Goal: Find contact information: Find contact information

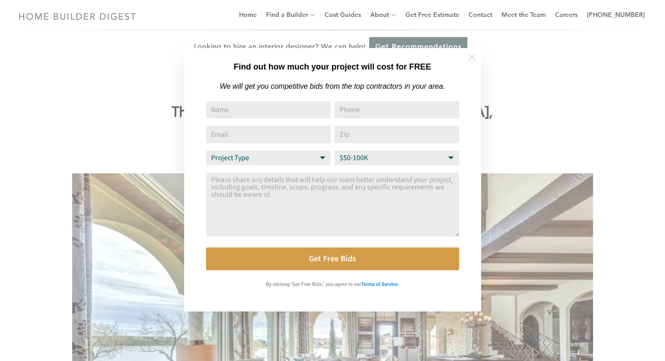
click at [472, 56] on icon at bounding box center [472, 57] width 6 height 6
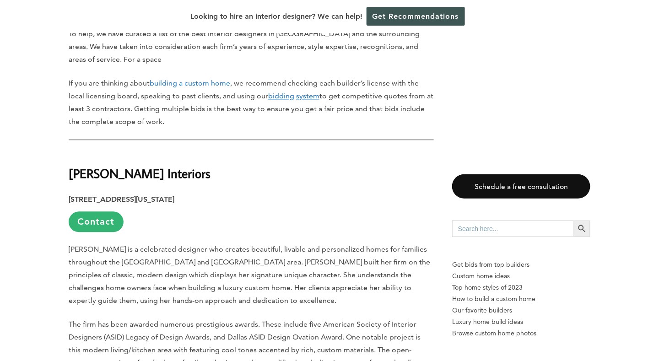
scroll to position [569, 0]
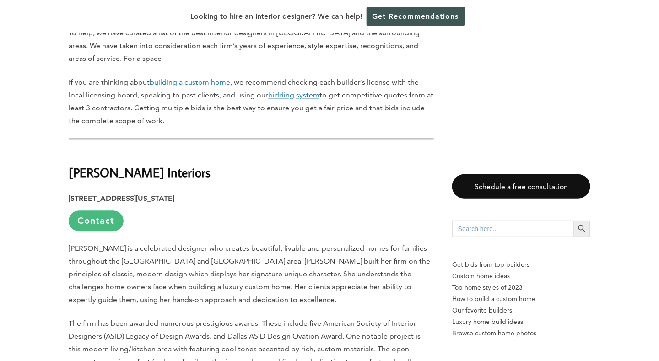
click at [81, 211] on link "Contact" at bounding box center [96, 221] width 55 height 21
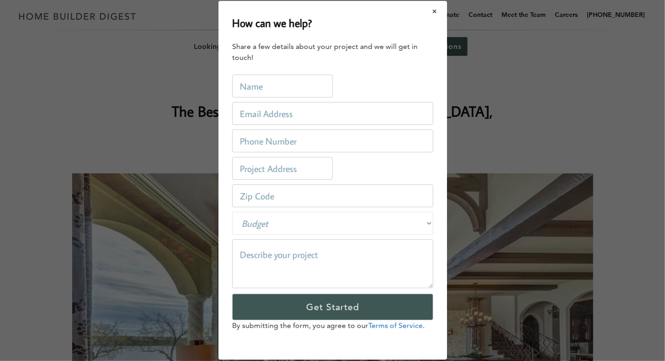
click at [435, 14] on button "Close modal" at bounding box center [435, 11] width 24 height 19
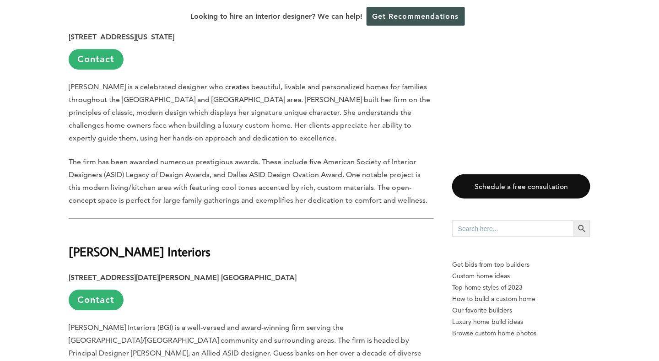
scroll to position [731, 0]
click at [195, 229] on h2 "[PERSON_NAME] Interiors" at bounding box center [251, 245] width 365 height 32
drag, startPoint x: 192, startPoint y: 218, endPoint x: 66, endPoint y: 221, distance: 125.8
copy strong "[PERSON_NAME] Interiors"
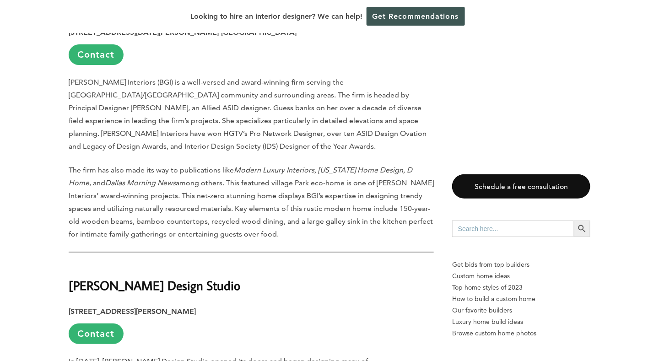
scroll to position [976, 0]
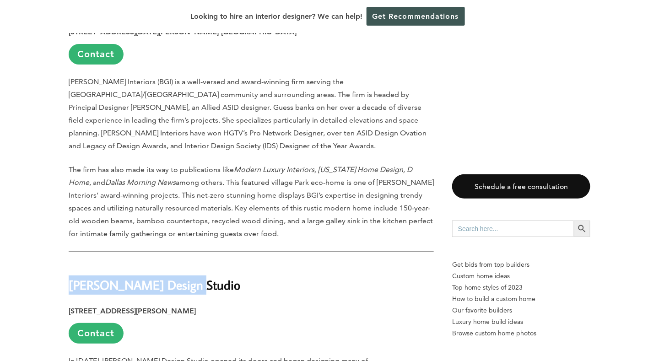
drag, startPoint x: 182, startPoint y: 250, endPoint x: 70, endPoint y: 255, distance: 112.2
click at [70, 277] on strong "[PERSON_NAME] Design Studio" at bounding box center [155, 285] width 172 height 16
copy strong "[PERSON_NAME] Design Studio"
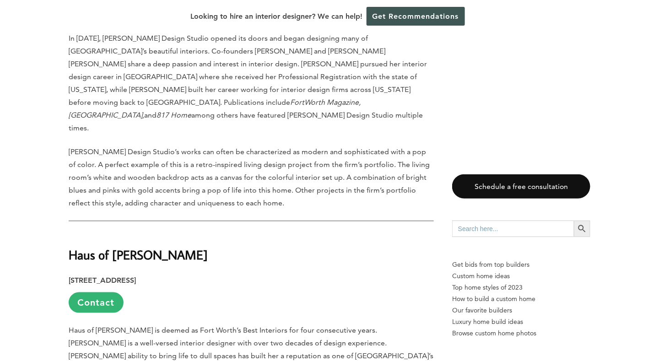
scroll to position [1299, 0]
drag, startPoint x: 153, startPoint y: 196, endPoint x: 70, endPoint y: 195, distance: 82.8
click at [70, 246] on strong "Haus of [PERSON_NAME]" at bounding box center [138, 254] width 139 height 16
copy strong "Haus of [PERSON_NAME]"
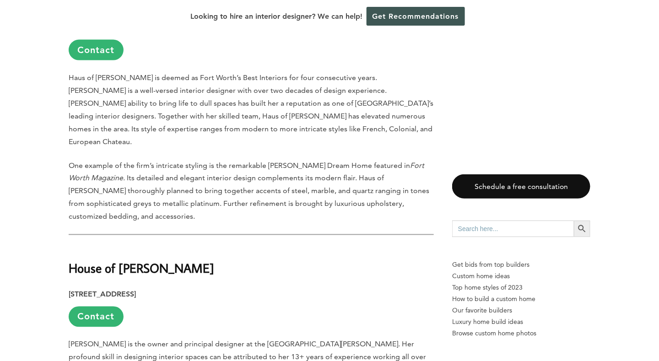
scroll to position [1552, 0]
drag, startPoint x: 153, startPoint y: 196, endPoint x: 64, endPoint y: 185, distance: 89.9
copy strong "House of [PERSON_NAME]"
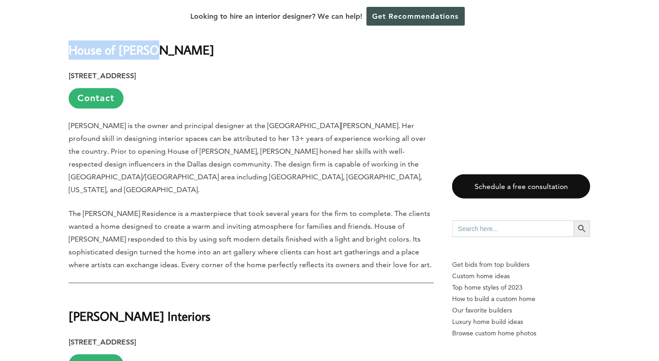
scroll to position [1777, 0]
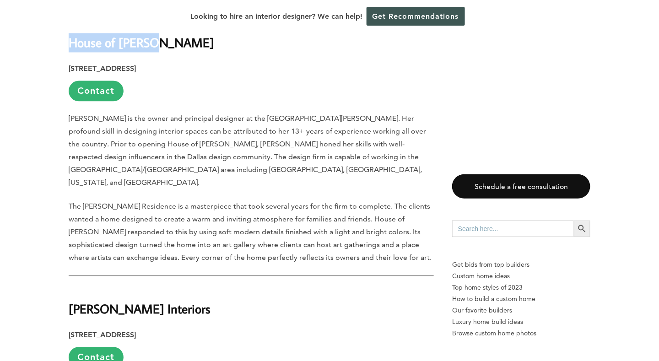
drag, startPoint x: 196, startPoint y: 221, endPoint x: 68, endPoint y: 219, distance: 128.5
copy strong "[PERSON_NAME] Interiors"
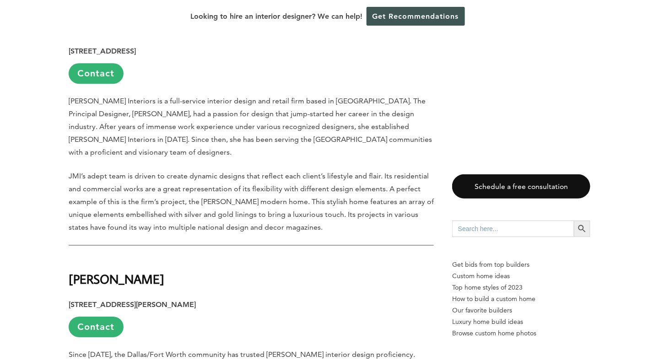
scroll to position [2062, 0]
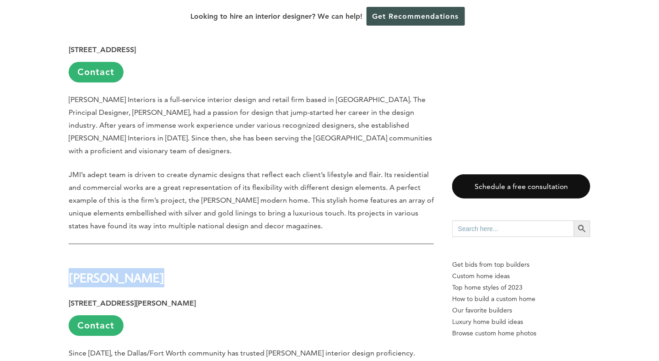
drag, startPoint x: 144, startPoint y: 192, endPoint x: 68, endPoint y: 193, distance: 75.9
copy strong "[PERSON_NAME]"
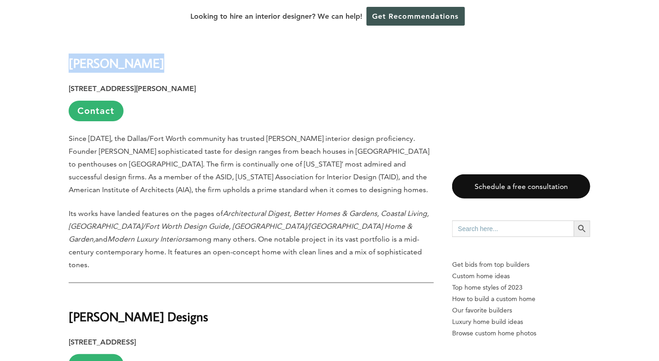
scroll to position [2282, 0]
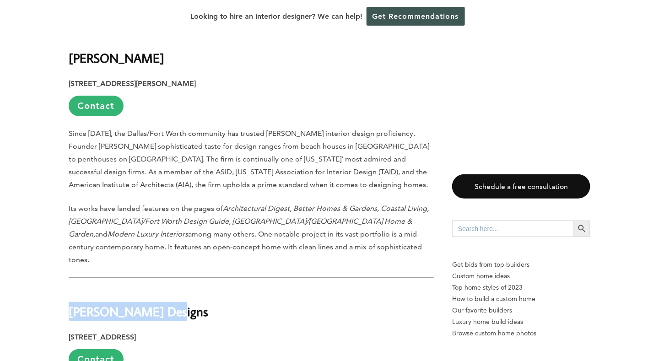
drag, startPoint x: 167, startPoint y: 215, endPoint x: 71, endPoint y: 215, distance: 96.5
click at [71, 303] on strong "[PERSON_NAME] Designs" at bounding box center [138, 311] width 139 height 16
copy strong "[PERSON_NAME] Designs"
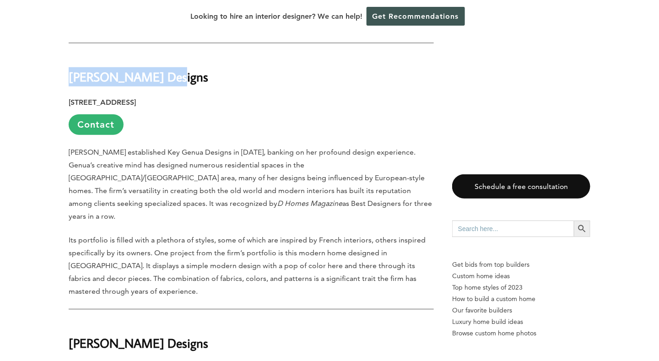
scroll to position [2520, 0]
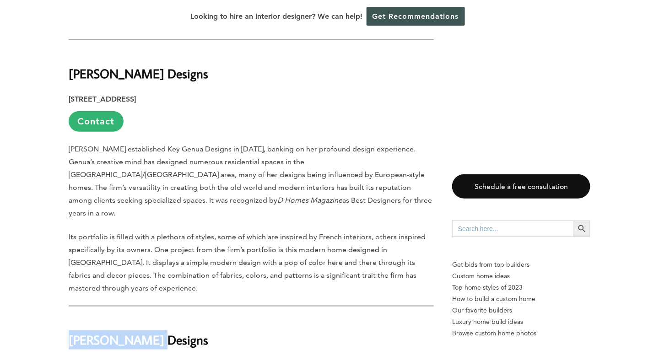
drag, startPoint x: 147, startPoint y: 228, endPoint x: 66, endPoint y: 220, distance: 81.4
click at [66, 220] on div "Last updated on [DATE] 04:18 pm From intricate hacienda-style interiors to comf…" at bounding box center [329, 236] width 551 height 4538
copy strong "[PERSON_NAME] Designs"
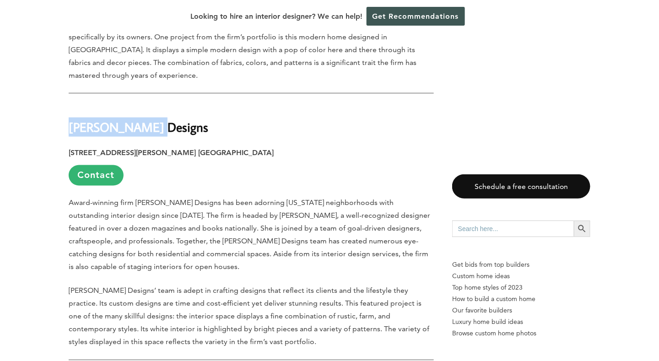
scroll to position [2732, 0]
drag, startPoint x: 172, startPoint y: 280, endPoint x: 70, endPoint y: 279, distance: 102.5
copy strong "[PERSON_NAME] Place Design"
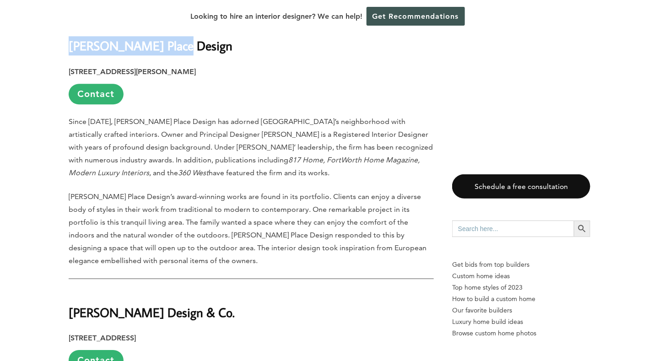
scroll to position [3081, 0]
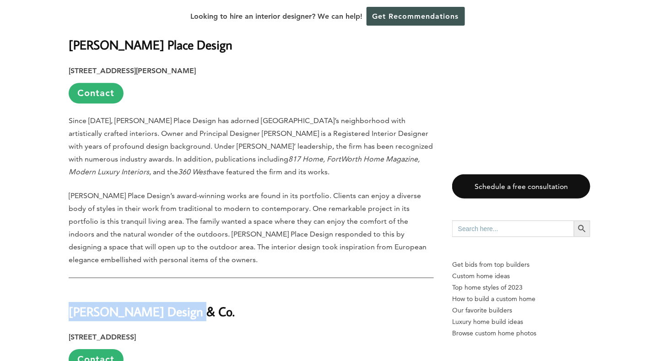
drag, startPoint x: 181, startPoint y: 202, endPoint x: 66, endPoint y: 197, distance: 114.9
copy strong "[PERSON_NAME] Design & Co."
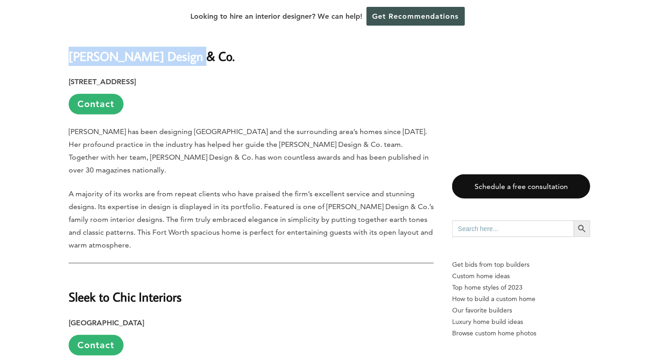
scroll to position [3338, 0]
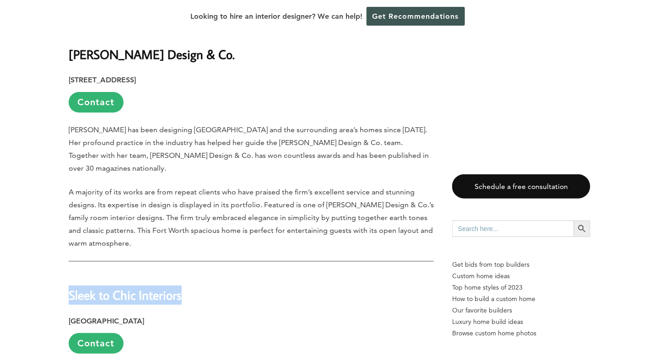
drag, startPoint x: 185, startPoint y: 172, endPoint x: 63, endPoint y: 170, distance: 122.1
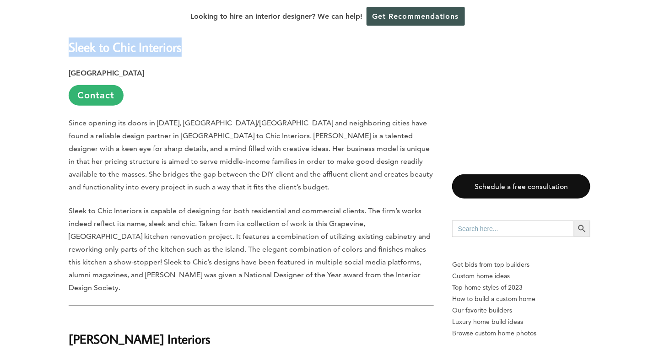
scroll to position [3587, 0]
drag, startPoint x: 225, startPoint y: 204, endPoint x: 70, endPoint y: 203, distance: 156.0
click at [70, 316] on h2 "[PERSON_NAME] Interiors" at bounding box center [251, 332] width 365 height 32
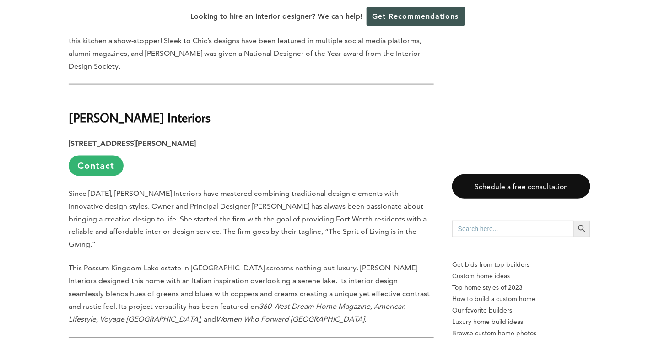
scroll to position [3810, 0]
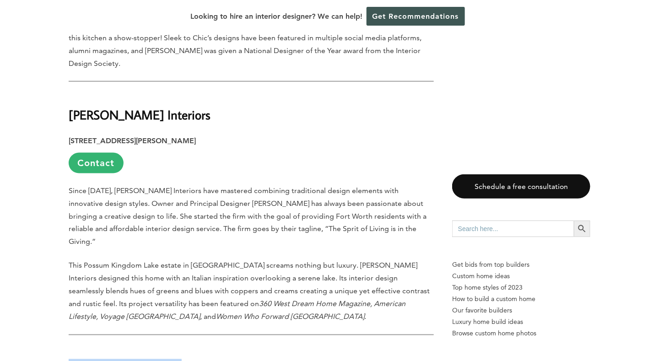
drag, startPoint x: 202, startPoint y: 220, endPoint x: 47, endPoint y: 196, distance: 156.9
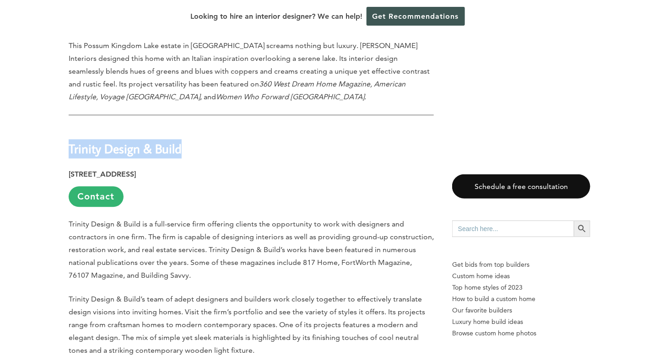
scroll to position [4032, 0]
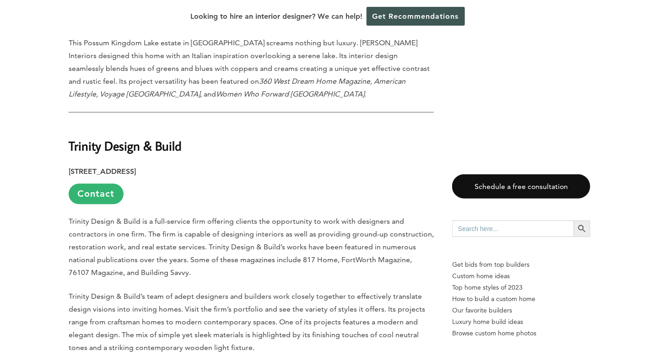
drag, startPoint x: 173, startPoint y: 248, endPoint x: 72, endPoint y: 252, distance: 101.2
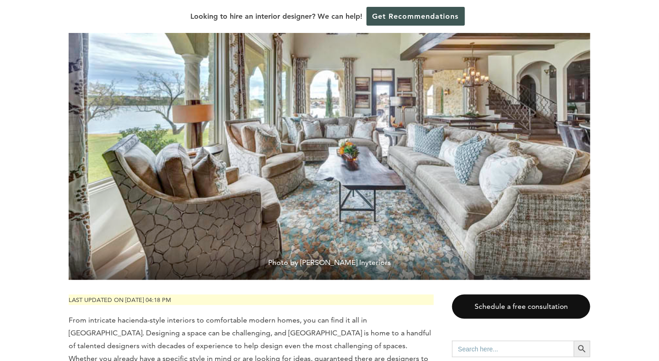
scroll to position [0, 0]
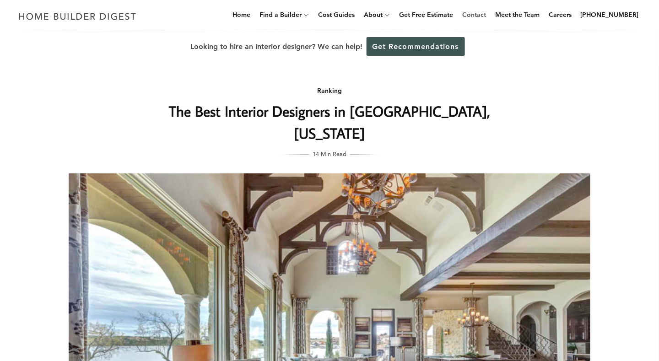
click at [489, 18] on link "Contact" at bounding box center [473, 14] width 31 height 29
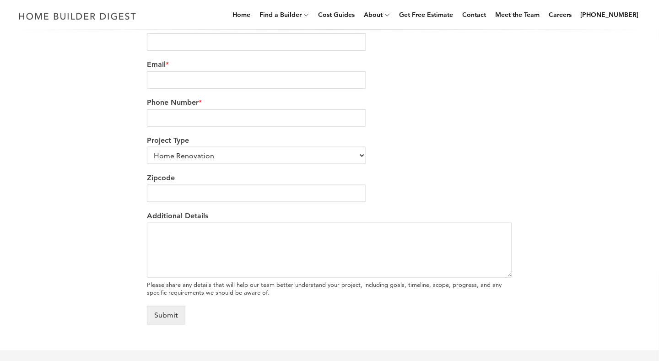
scroll to position [310, 0]
click at [361, 157] on select "Home Renovation Custom Home Builder Commercial Renovation Other" at bounding box center [256, 154] width 219 height 17
click at [438, 176] on label "Zipcode" at bounding box center [329, 178] width 365 height 10
click at [366, 184] on input "Zipcode" at bounding box center [256, 192] width 219 height 17
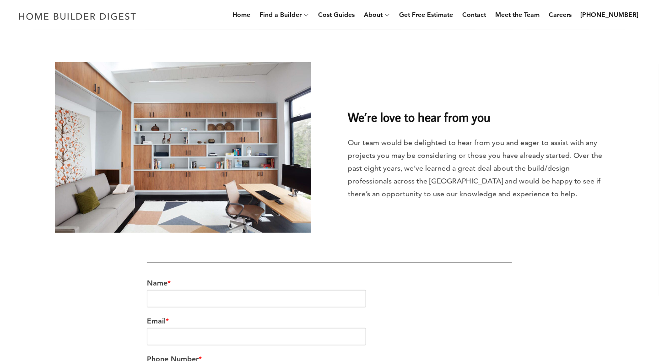
scroll to position [0, 0]
